Goal: Task Accomplishment & Management: Manage account settings

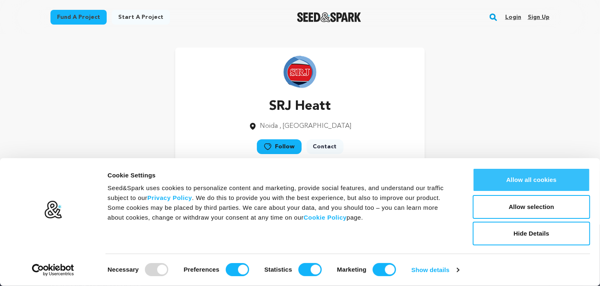
click at [525, 183] on button "Allow all cookies" at bounding box center [530, 180] width 117 height 24
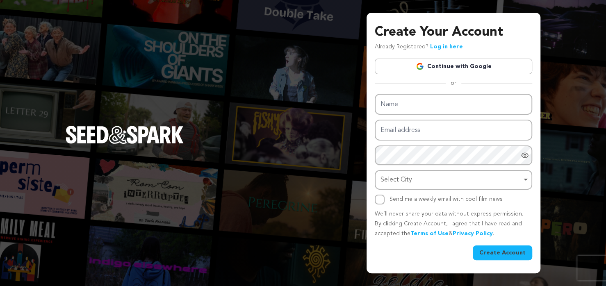
click at [435, 71] on link "Continue with Google" at bounding box center [453, 67] width 157 height 16
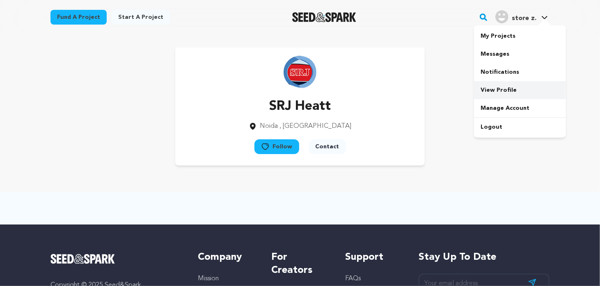
click at [495, 90] on link "View Profile" at bounding box center [520, 90] width 92 height 18
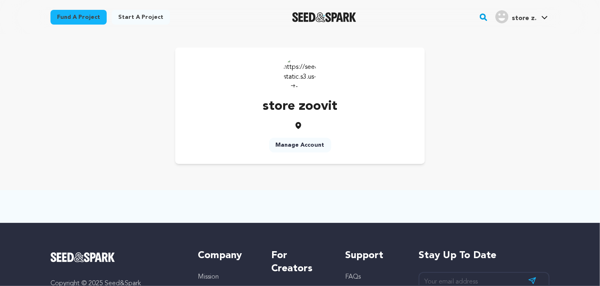
click at [313, 143] on link "Manage Account" at bounding box center [300, 145] width 62 height 15
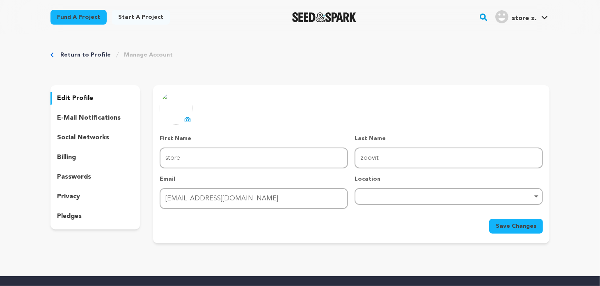
click at [187, 114] on img at bounding box center [176, 108] width 33 height 33
click at [185, 119] on icon at bounding box center [187, 119] width 7 height 7
